Goal: Information Seeking & Learning: Learn about a topic

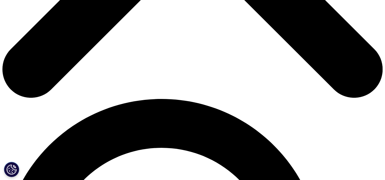
scroll to position [315, 0]
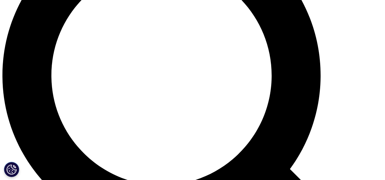
scroll to position [630, 0]
